Goal: Information Seeking & Learning: Learn about a topic

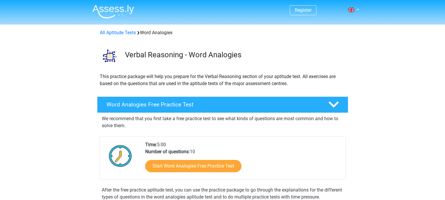
scroll to position [52, 0]
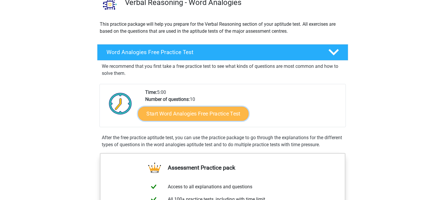
click at [199, 116] on link "Start Word Analogies Free Practice Test" at bounding box center [193, 114] width 110 height 14
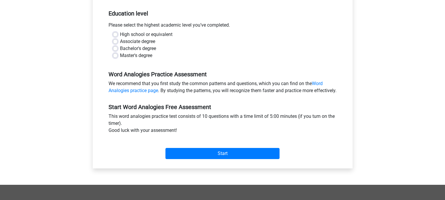
scroll to position [121, 0]
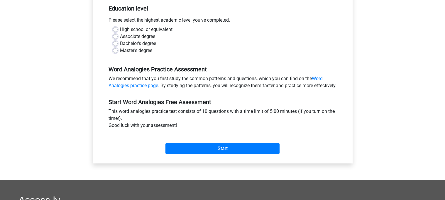
click at [182, 150] on div "Start" at bounding box center [222, 144] width 237 height 21
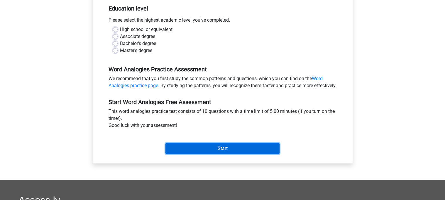
click at [183, 153] on input "Start" at bounding box center [222, 148] width 114 height 11
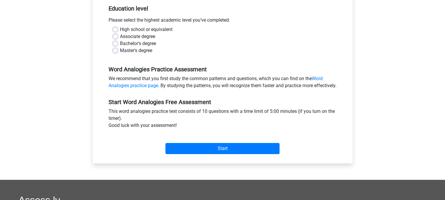
click at [120, 29] on label "High school or equivalent" at bounding box center [146, 29] width 52 height 7
click at [116, 29] on input "High school or equivalent" at bounding box center [115, 29] width 5 height 6
radio input "true"
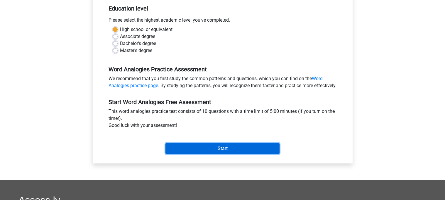
click at [182, 154] on input "Start" at bounding box center [222, 148] width 114 height 11
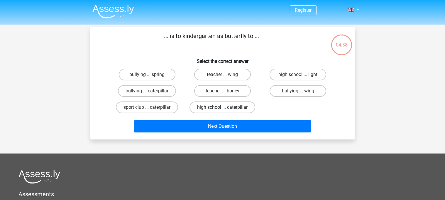
click at [214, 103] on label "high school ... caterpillar" at bounding box center [222, 108] width 66 height 12
click at [222, 108] on input "high school ... caterpillar" at bounding box center [224, 110] width 4 height 4
radio input "true"
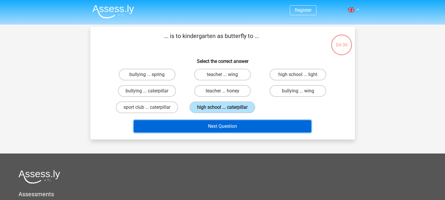
click at [222, 122] on button "Next Question" at bounding box center [222, 126] width 177 height 12
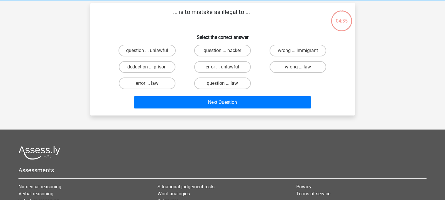
scroll to position [27, 0]
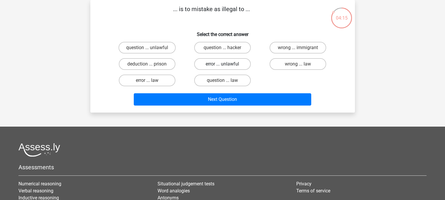
click at [221, 66] on label "error ... unlawful" at bounding box center [222, 64] width 57 height 12
click at [222, 66] on input "error ... unlawful" at bounding box center [224, 66] width 4 height 4
radio input "true"
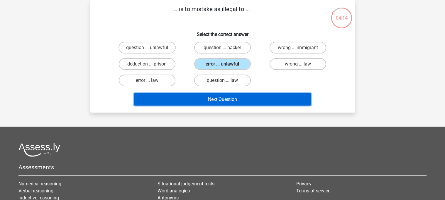
click at [240, 98] on button "Next Question" at bounding box center [222, 99] width 177 height 12
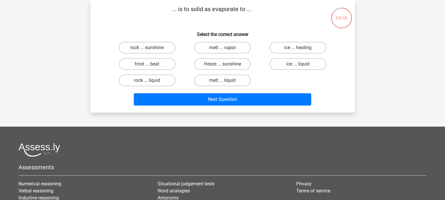
click at [298, 49] on input "ice ... heating" at bounding box center [300, 50] width 4 height 4
radio input "true"
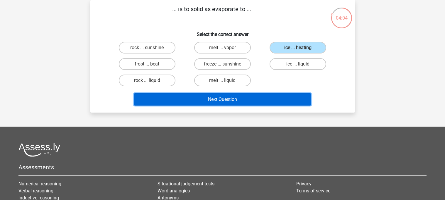
click at [267, 97] on button "Next Question" at bounding box center [222, 99] width 177 height 12
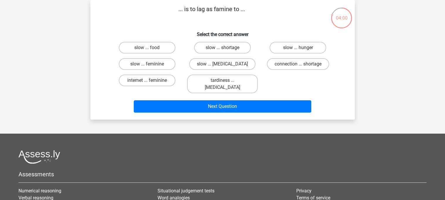
click at [223, 6] on p "... is to lag as famine to ..." at bounding box center [212, 14] width 224 height 18
click at [202, 18] on p "... is to lag as famine to ..." at bounding box center [212, 14] width 224 height 18
click at [159, 46] on label "slow ... food" at bounding box center [147, 48] width 57 height 12
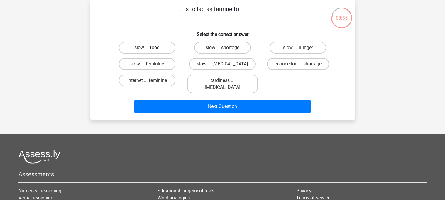
click at [151, 48] on input "slow ... food" at bounding box center [149, 50] width 4 height 4
radio input "true"
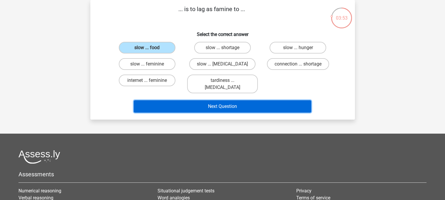
click at [193, 101] on button "Next Question" at bounding box center [222, 107] width 177 height 12
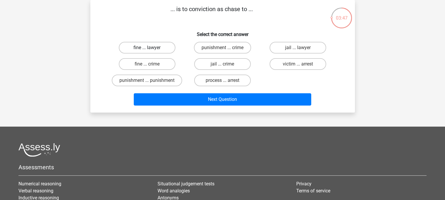
click at [150, 47] on label "fine ... lawyer" at bounding box center [147, 48] width 57 height 12
click at [150, 48] on input "fine ... lawyer" at bounding box center [149, 50] width 4 height 4
radio input "true"
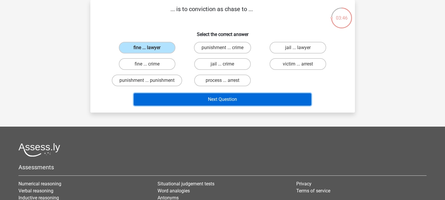
click at [183, 94] on button "Next Question" at bounding box center [222, 99] width 177 height 12
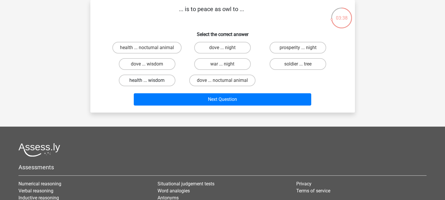
click at [168, 80] on label "health ... wisdom" at bounding box center [147, 81] width 57 height 12
click at [151, 81] on input "health ... wisdom" at bounding box center [149, 83] width 4 height 4
radio input "true"
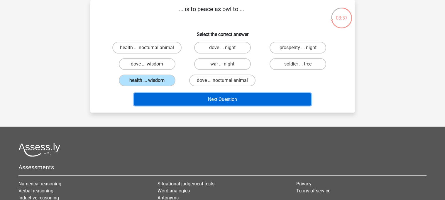
click at [181, 94] on button "Next Question" at bounding box center [222, 99] width 177 height 12
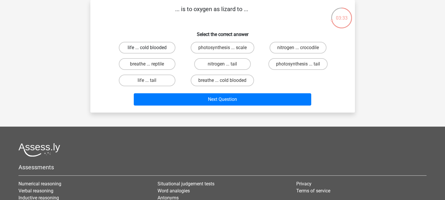
click at [159, 49] on label "life ... cold blooded" at bounding box center [147, 48] width 57 height 12
click at [151, 49] on input "life ... cold blooded" at bounding box center [149, 50] width 4 height 4
radio input "true"
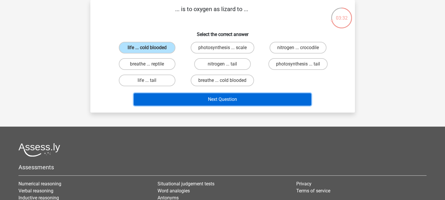
click at [190, 98] on button "Next Question" at bounding box center [222, 99] width 177 height 12
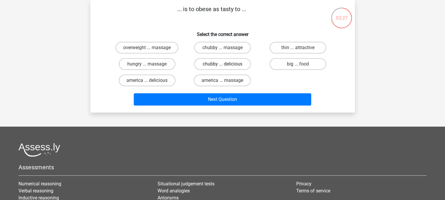
click at [232, 62] on label "chubby ... delicious" at bounding box center [222, 64] width 57 height 12
click at [226, 64] on input "chubby ... delicious" at bounding box center [224, 66] width 4 height 4
radio input "true"
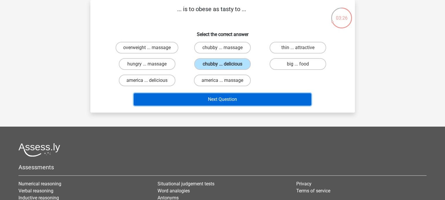
click at [227, 100] on button "Next Question" at bounding box center [222, 99] width 177 height 12
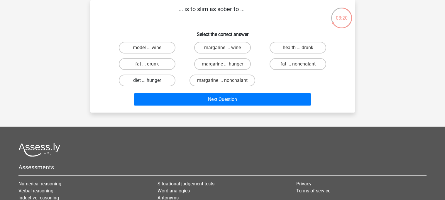
click at [159, 77] on label "diet ... hunger" at bounding box center [147, 81] width 57 height 12
click at [151, 81] on input "diet ... hunger" at bounding box center [149, 83] width 4 height 4
radio input "true"
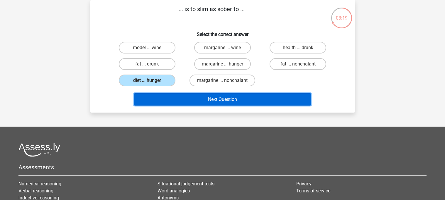
click at [171, 97] on button "Next Question" at bounding box center [222, 99] width 177 height 12
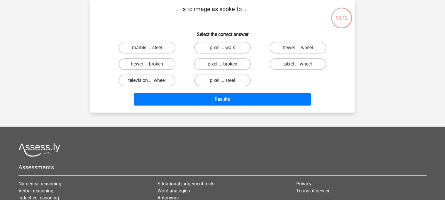
click at [168, 78] on label "television ... wheel" at bounding box center [147, 81] width 57 height 12
click at [151, 81] on input "television ... wheel" at bounding box center [149, 83] width 4 height 4
radio input "true"
click at [177, 90] on div "Results" at bounding box center [223, 98] width 246 height 19
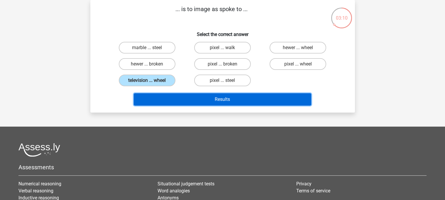
click at [181, 95] on button "Results" at bounding box center [222, 99] width 177 height 12
